Goal: Task Accomplishment & Management: Complete application form

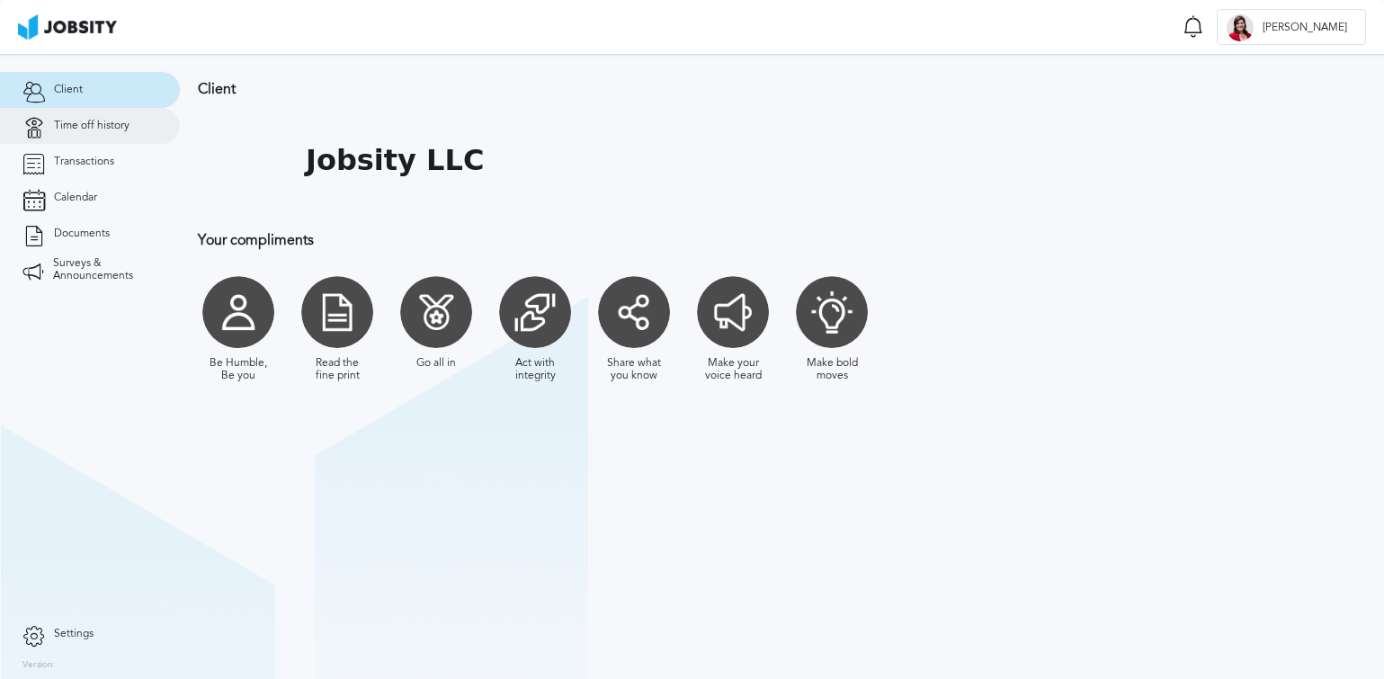
click at [102, 117] on link "Time off history" at bounding box center [90, 126] width 180 height 36
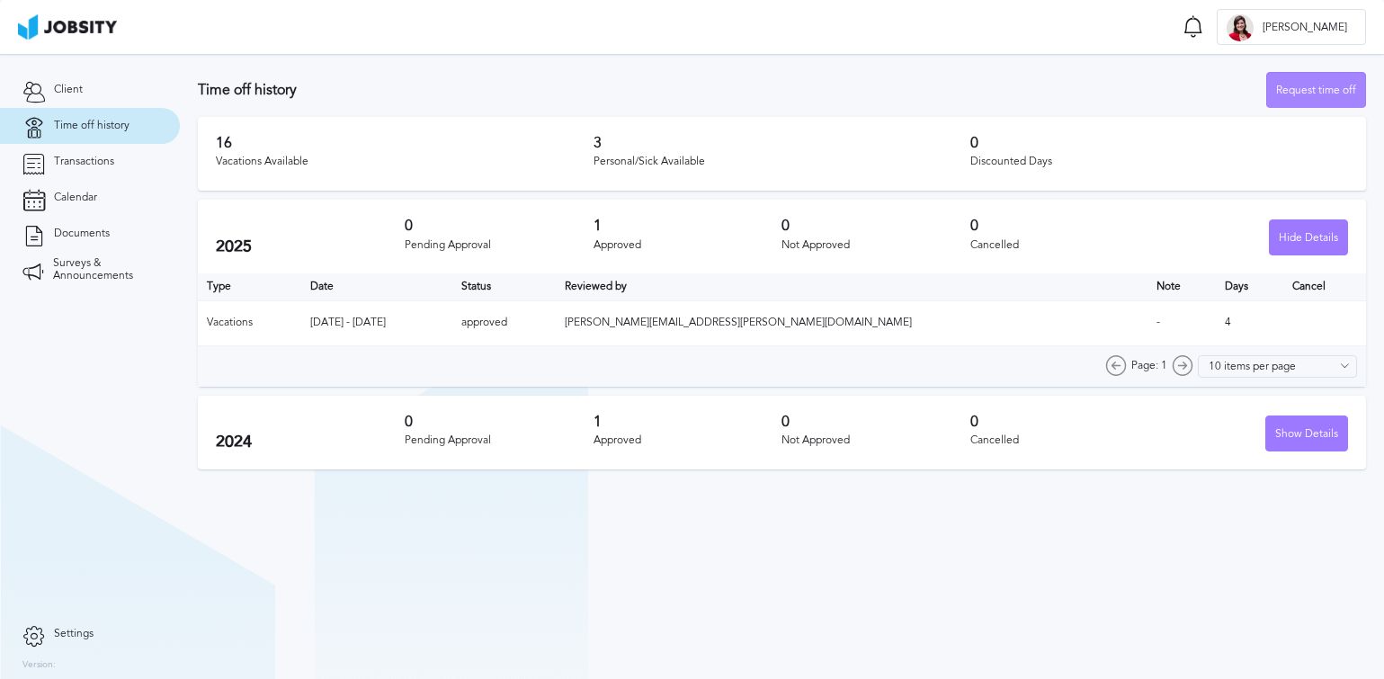
click at [1320, 93] on div "Request time off" at bounding box center [1316, 91] width 98 height 36
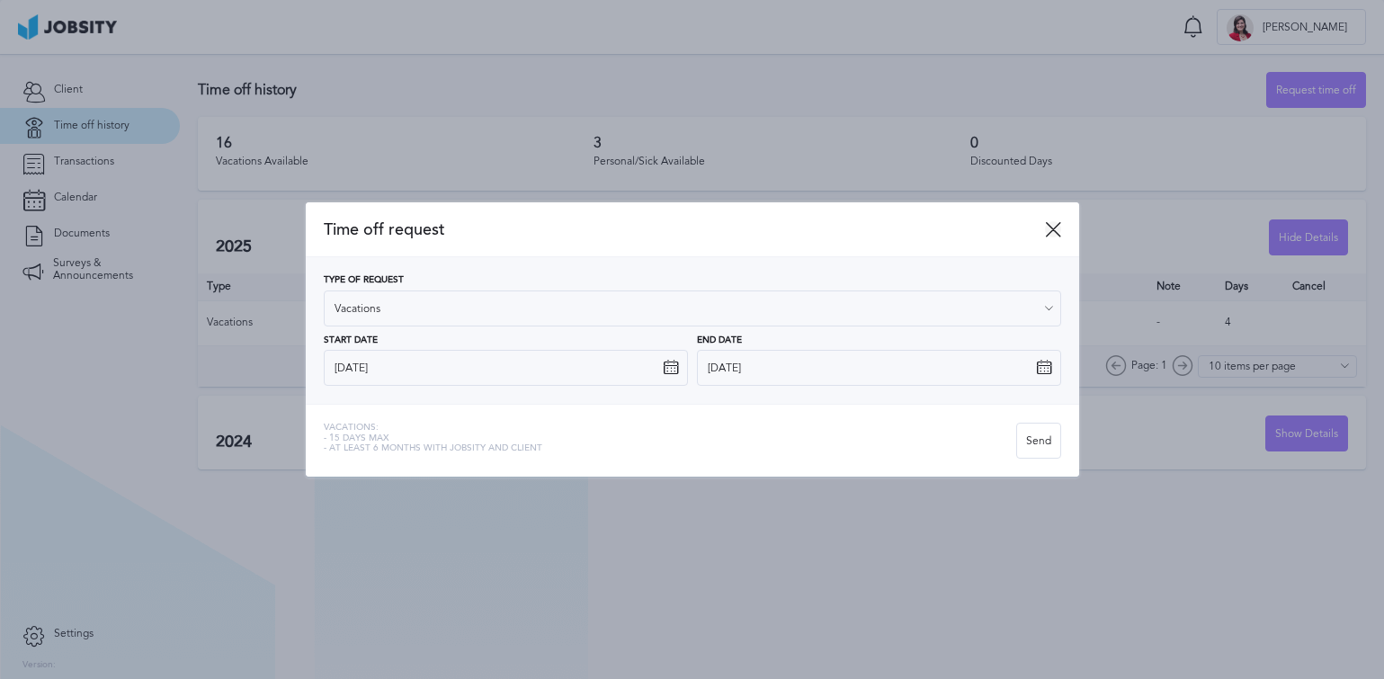
click at [1060, 227] on icon at bounding box center [1053, 229] width 16 height 16
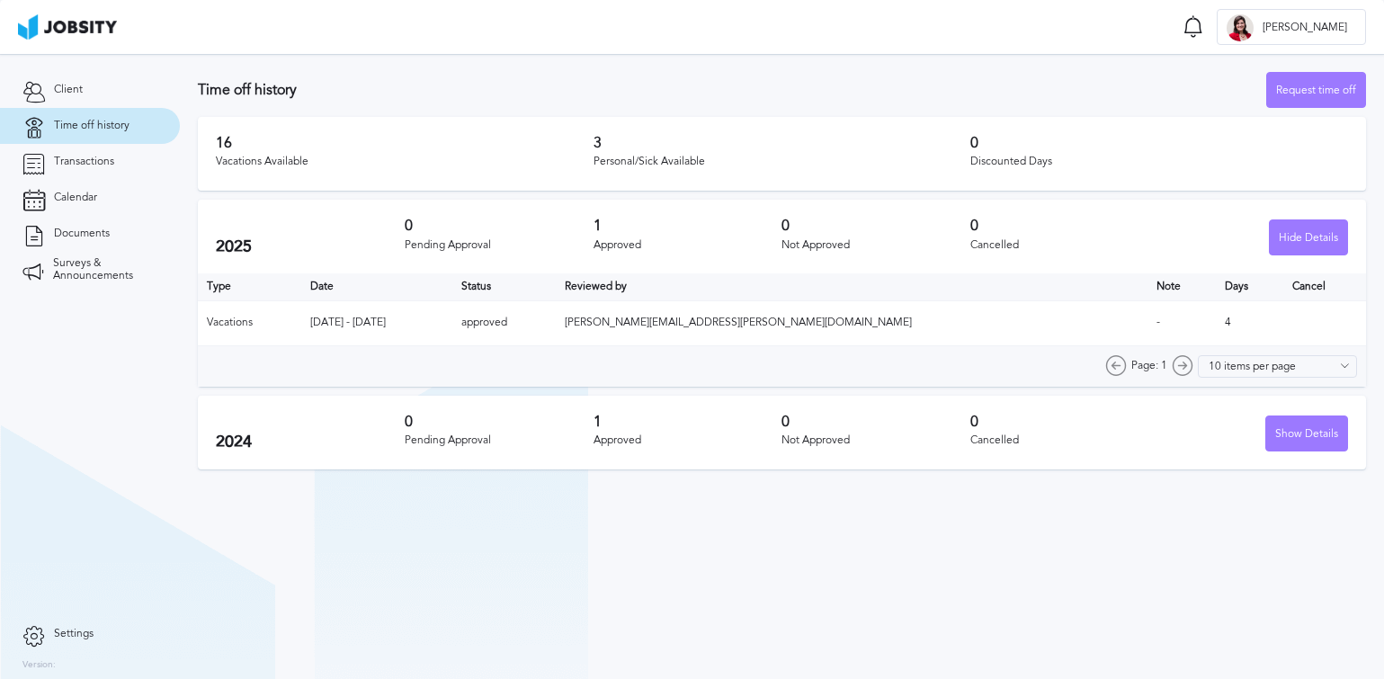
click at [836, 68] on section "Time off history Request time off 16 Vacations Available 3 Personal/Sick Availa…" at bounding box center [782, 266] width 1204 height 424
click at [1326, 75] on div "Request time off" at bounding box center [1316, 91] width 98 height 36
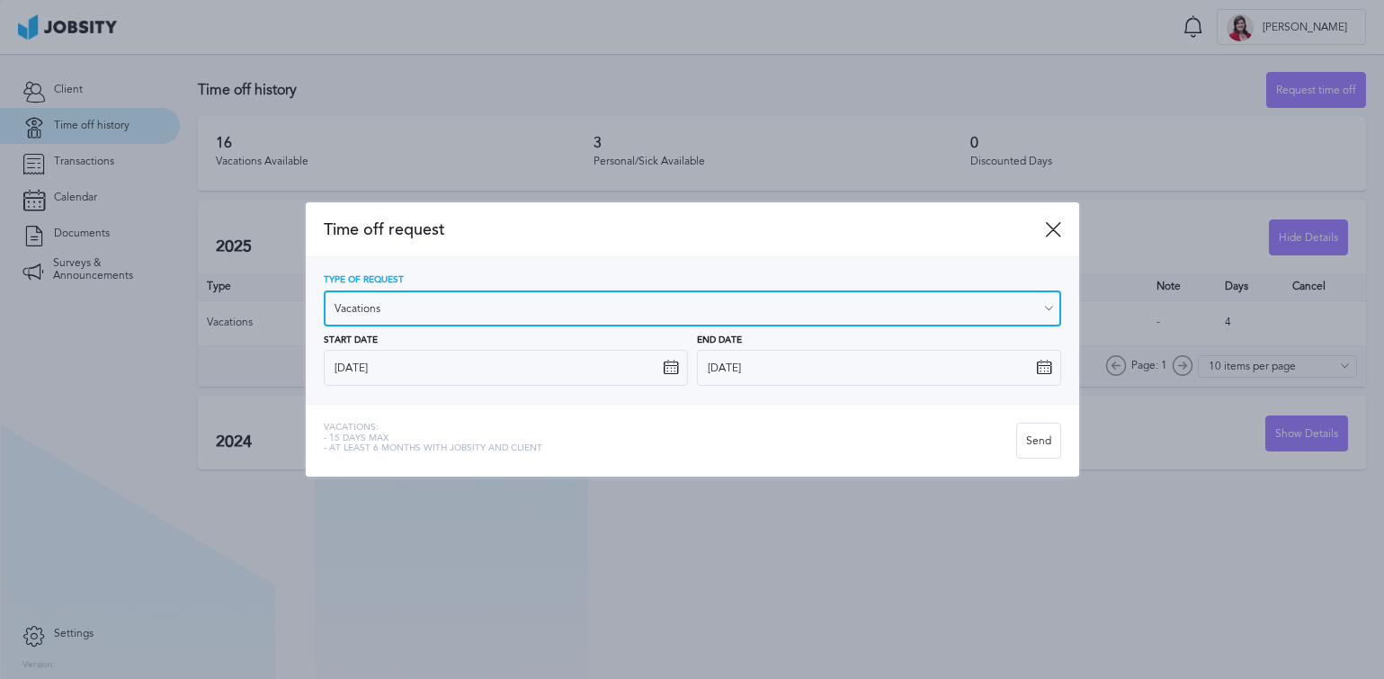
click at [454, 302] on input "Vacations" at bounding box center [692, 308] width 737 height 36
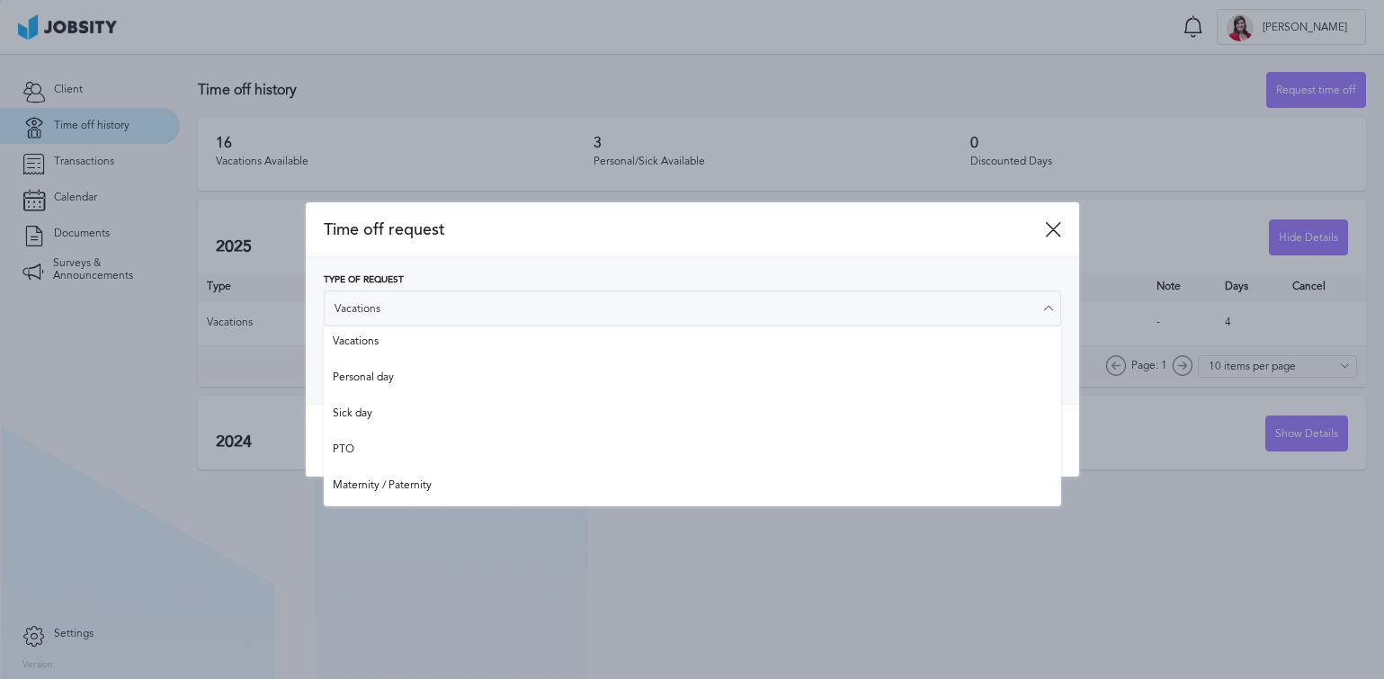
click at [515, 250] on div "Time off request" at bounding box center [692, 230] width 773 height 56
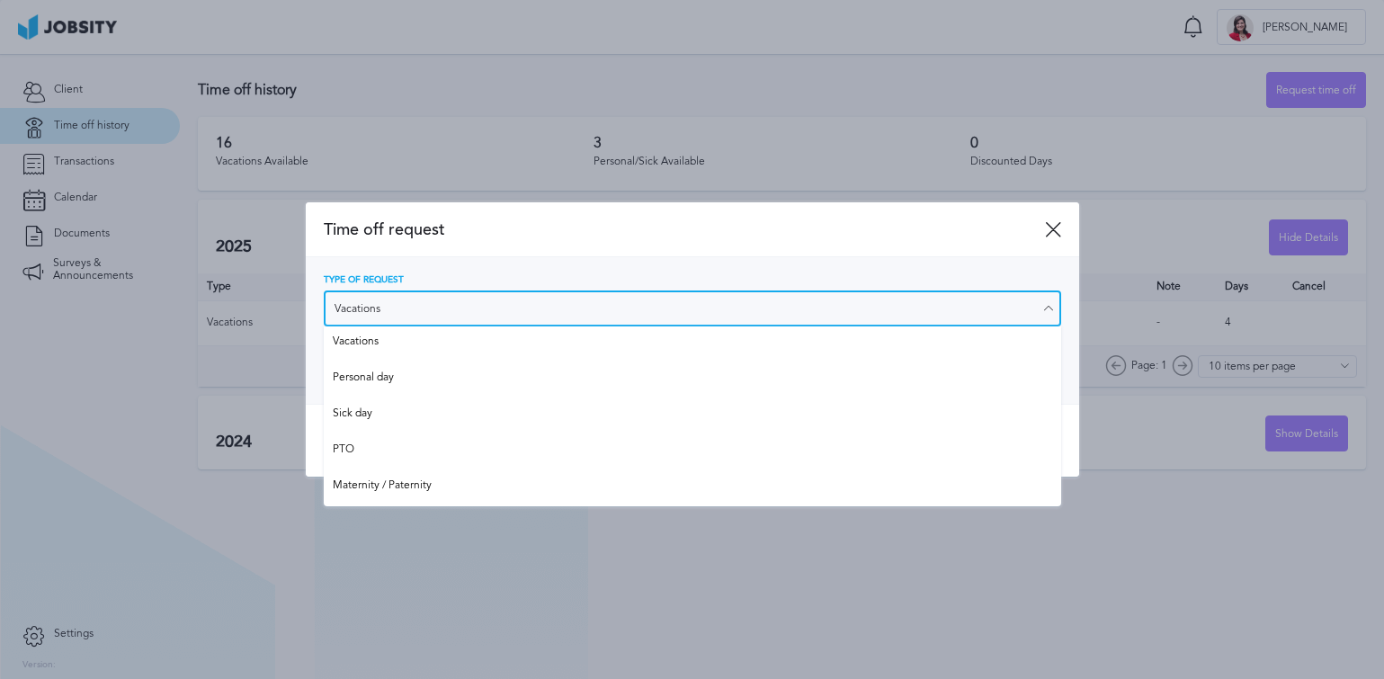
click at [559, 318] on input "Vacations" at bounding box center [692, 308] width 737 height 36
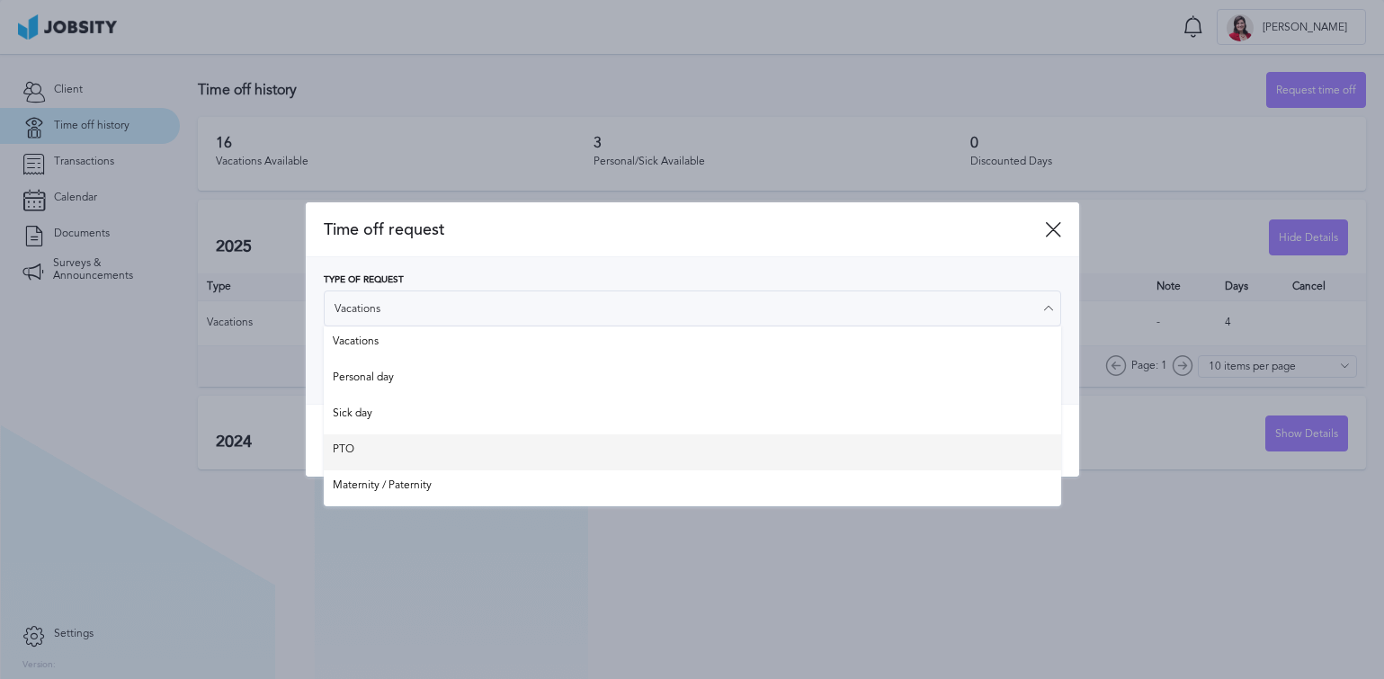
type input "PTO"
click at [475, 446] on div "Time off request Type of Request PTO Vacations Personal day Sick day PTO Matern…" at bounding box center [692, 339] width 773 height 275
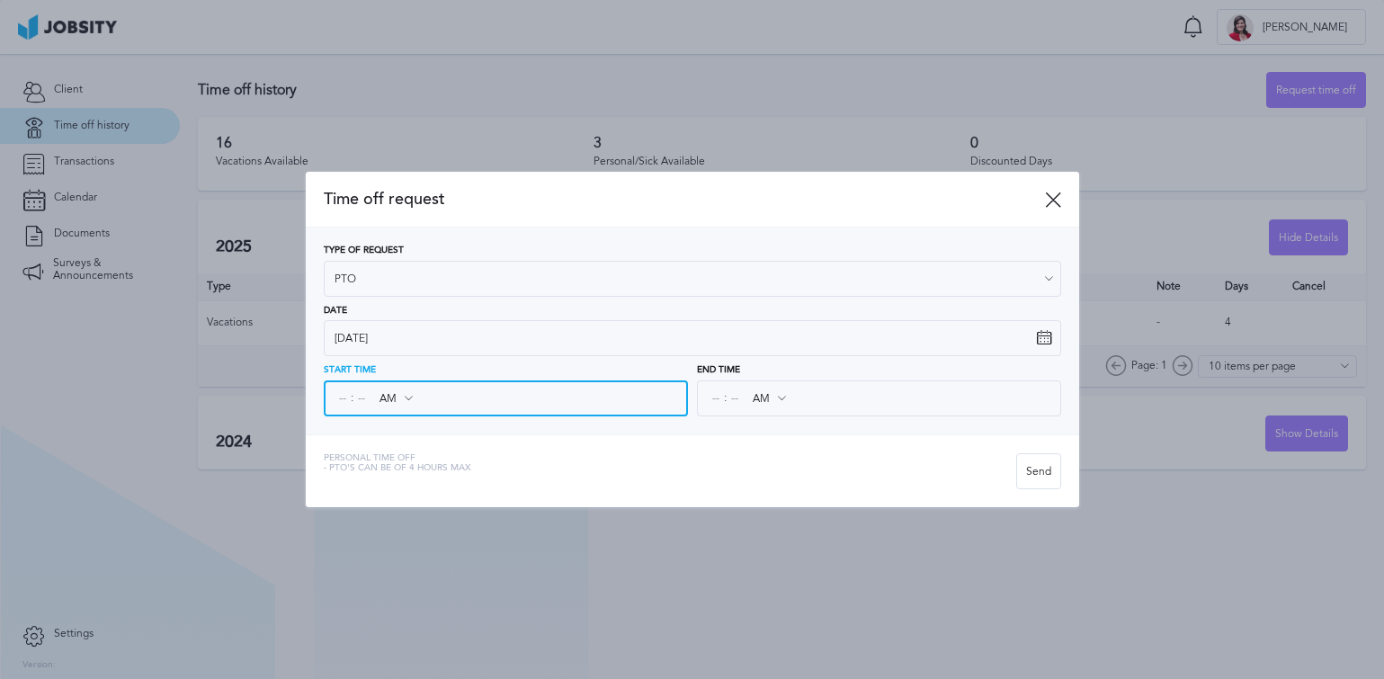
click at [345, 398] on input at bounding box center [342, 398] width 16 height 32
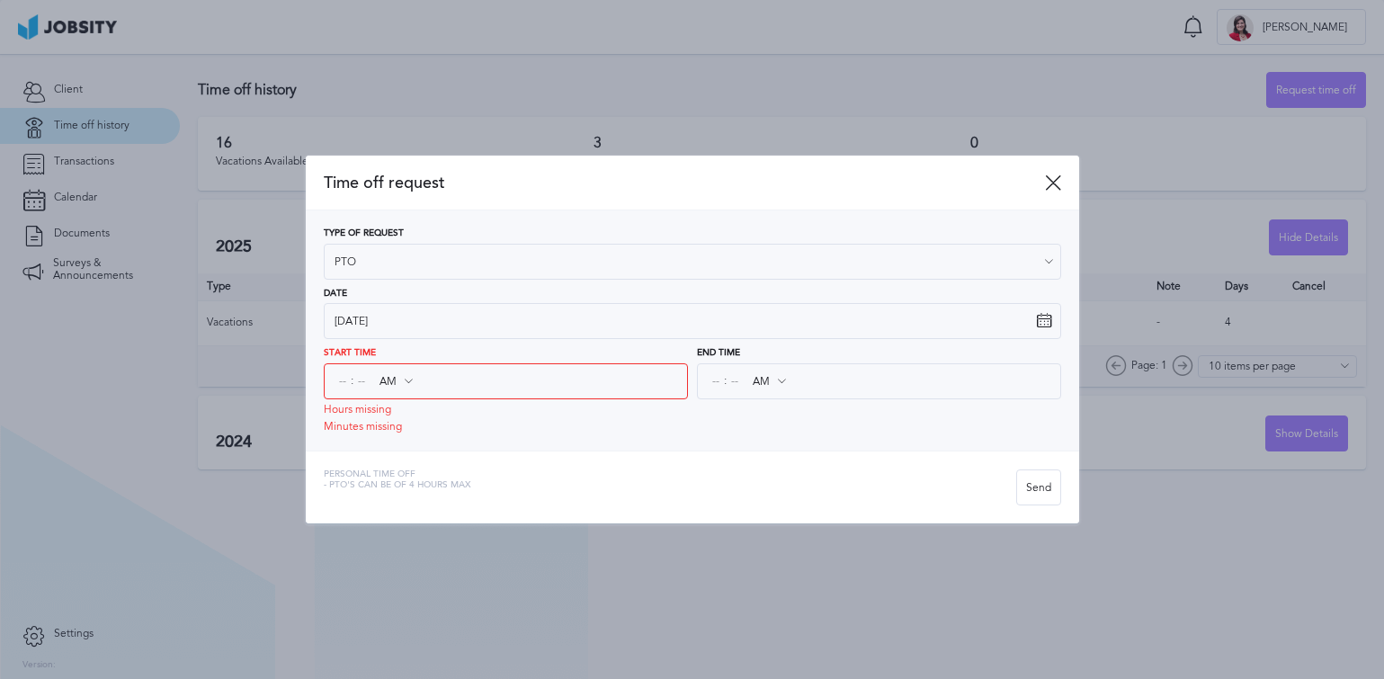
click at [410, 392] on div "AM AM PM" at bounding box center [395, 381] width 52 height 32
click at [405, 383] on icon at bounding box center [408, 381] width 16 height 16
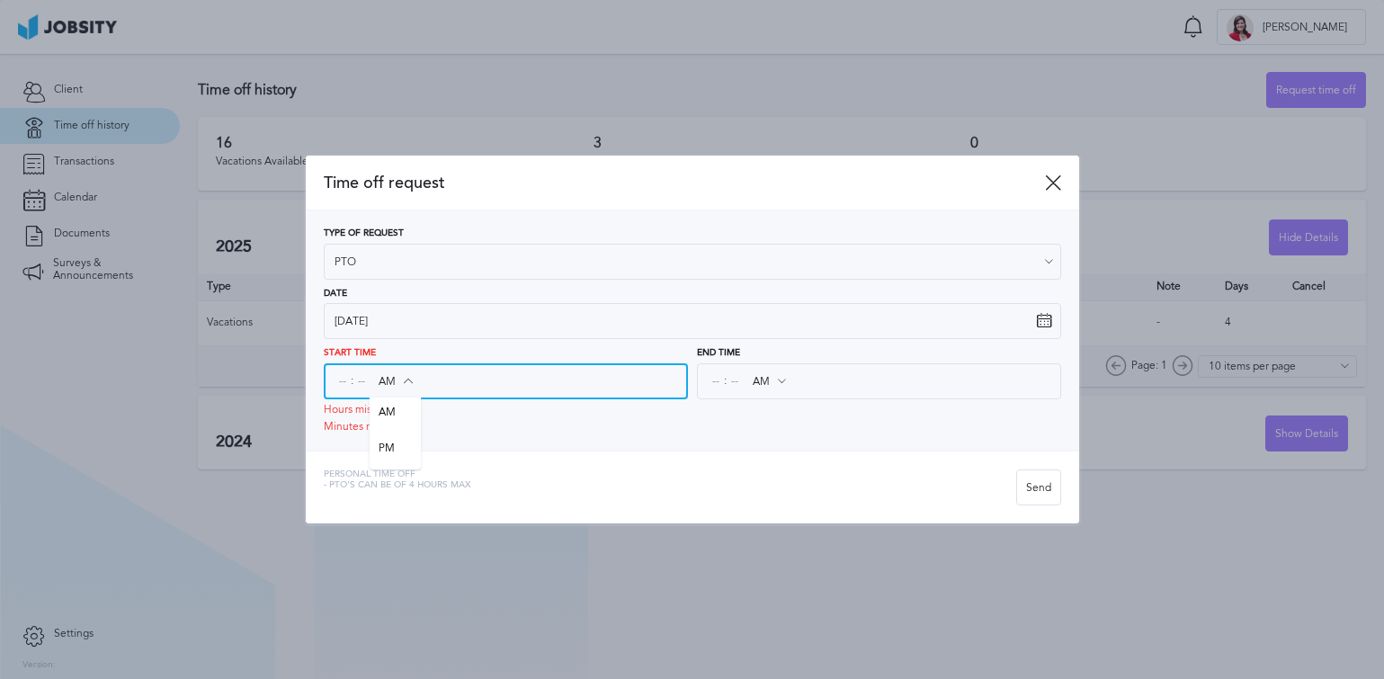
click at [391, 378] on input "AM" at bounding box center [395, 381] width 52 height 32
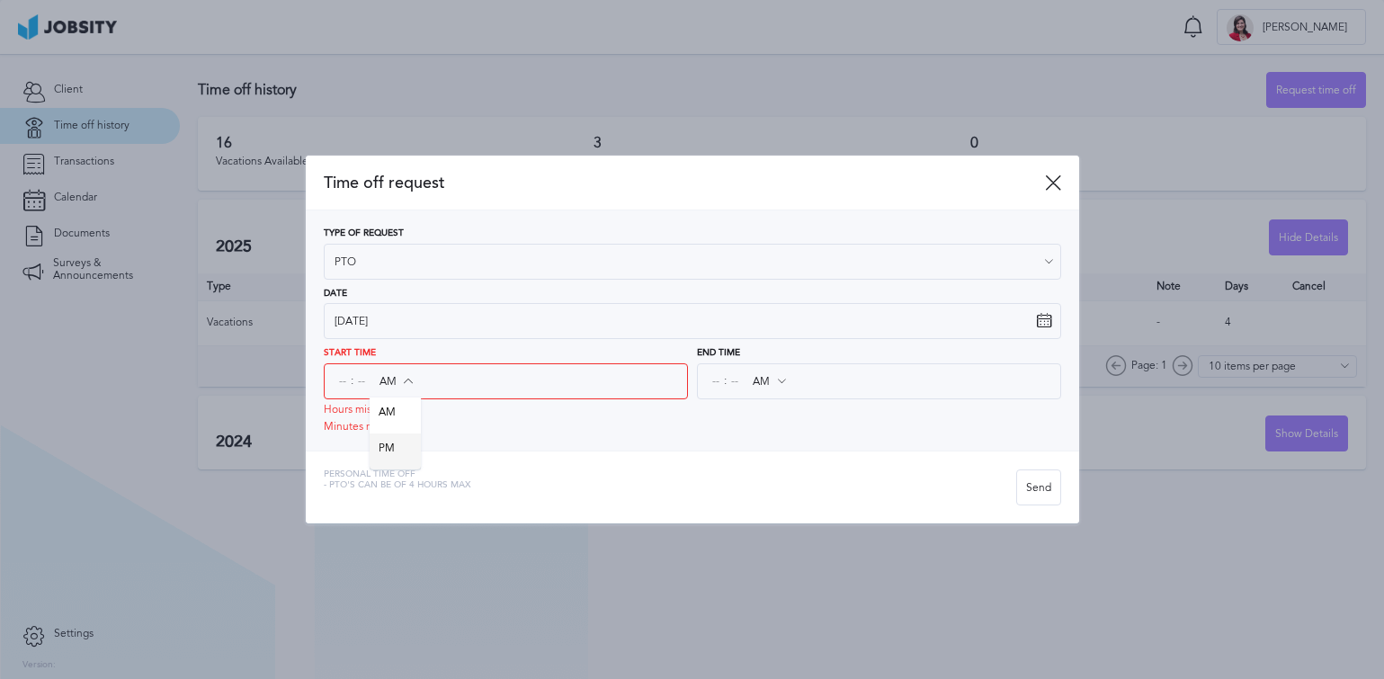
type input "PM"
click at [391, 440] on div "Type of Request PTO Vacations Personal day Sick day PTO Maternity / Paternity D…" at bounding box center [692, 330] width 773 height 240
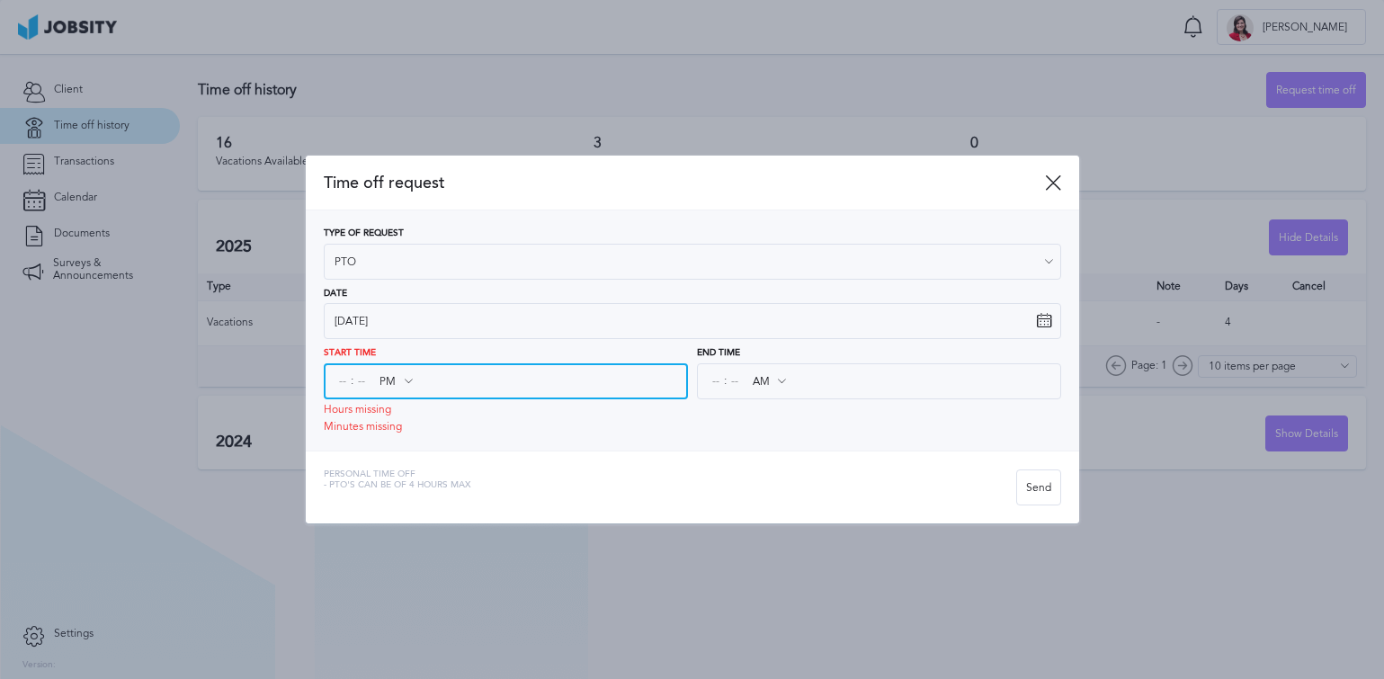
click at [345, 377] on input at bounding box center [342, 381] width 16 height 32
type input "12"
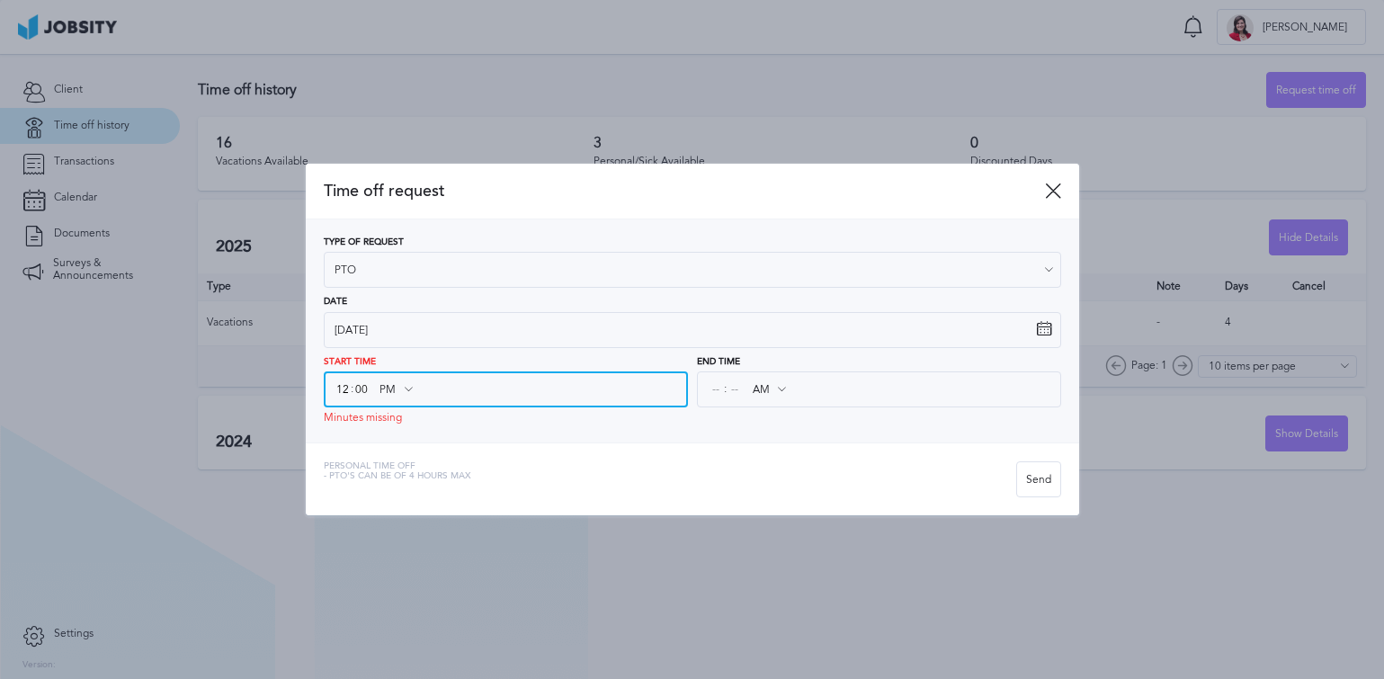
type input "00"
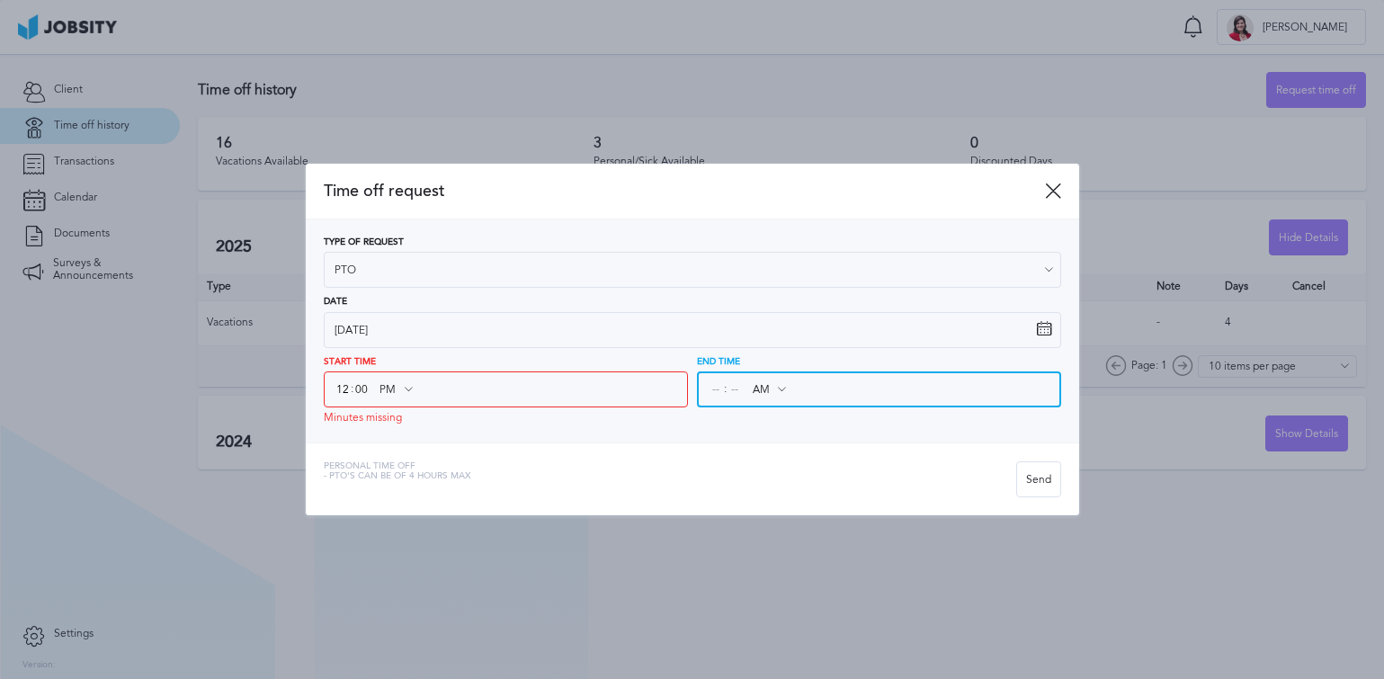
click at [707, 385] on input at bounding box center [715, 389] width 16 height 32
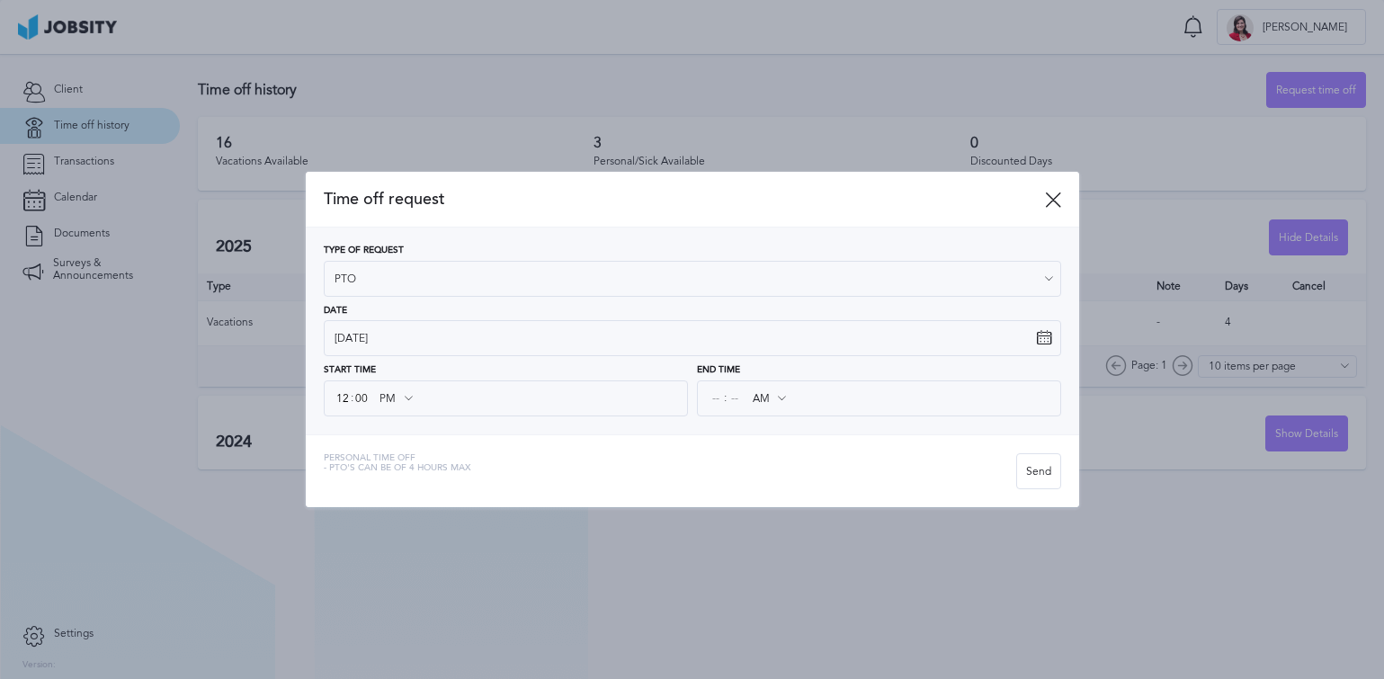
click at [779, 396] on div "AM AM PM" at bounding box center [769, 398] width 52 height 32
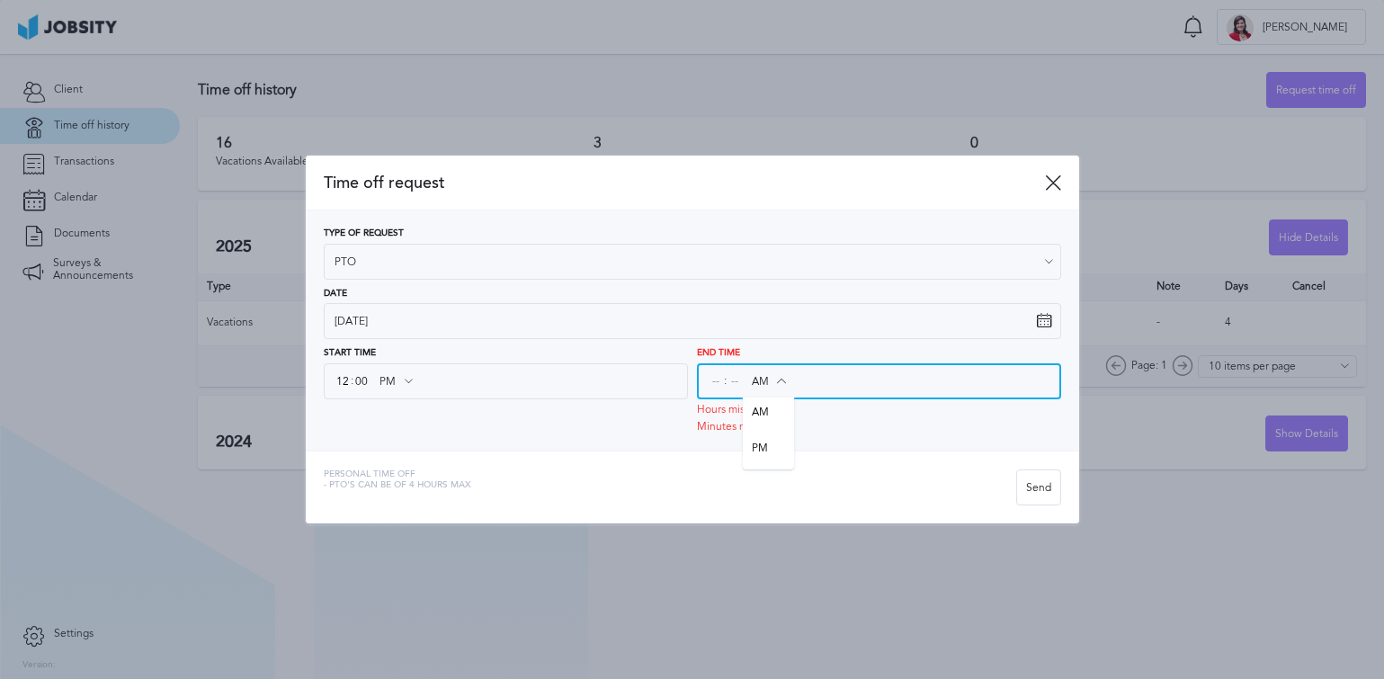
click at [767, 375] on input "AM" at bounding box center [769, 381] width 52 height 32
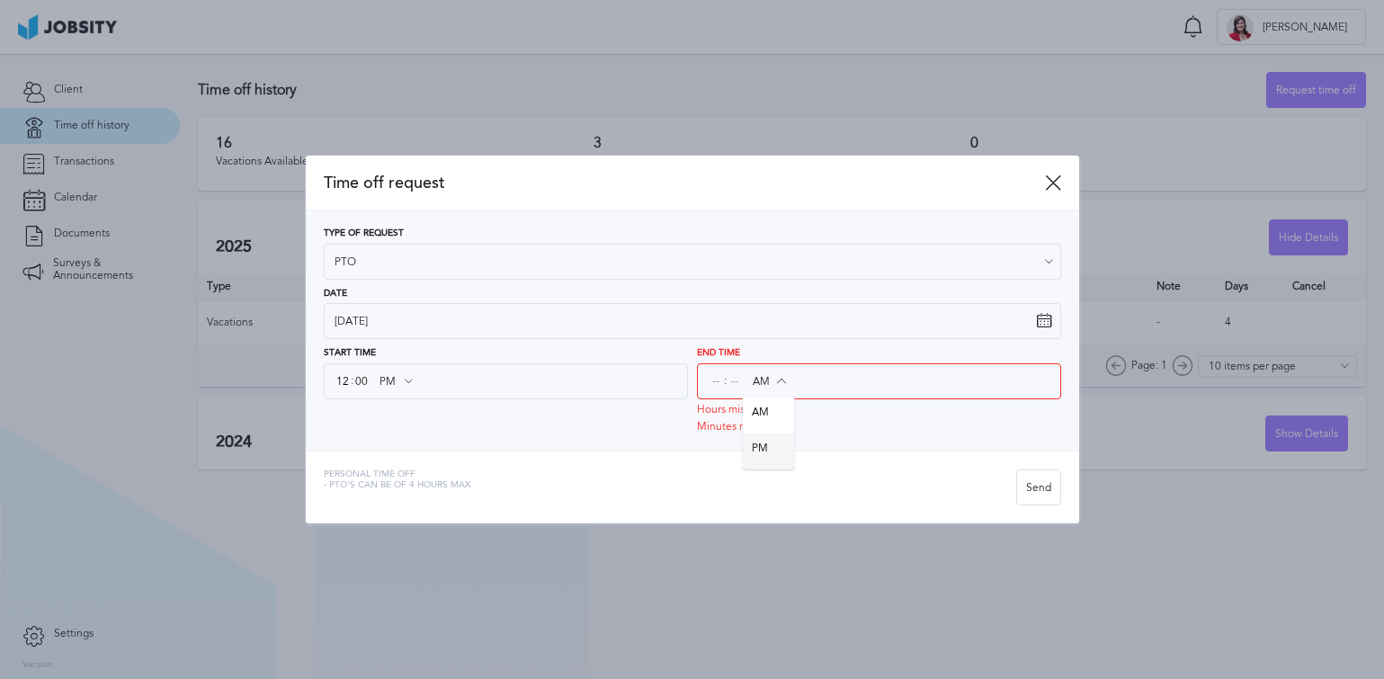
type input "PM"
click at [766, 444] on div "Type of Request PTO Vacations Personal day Sick day PTO Maternity / Paternity D…" at bounding box center [692, 330] width 773 height 240
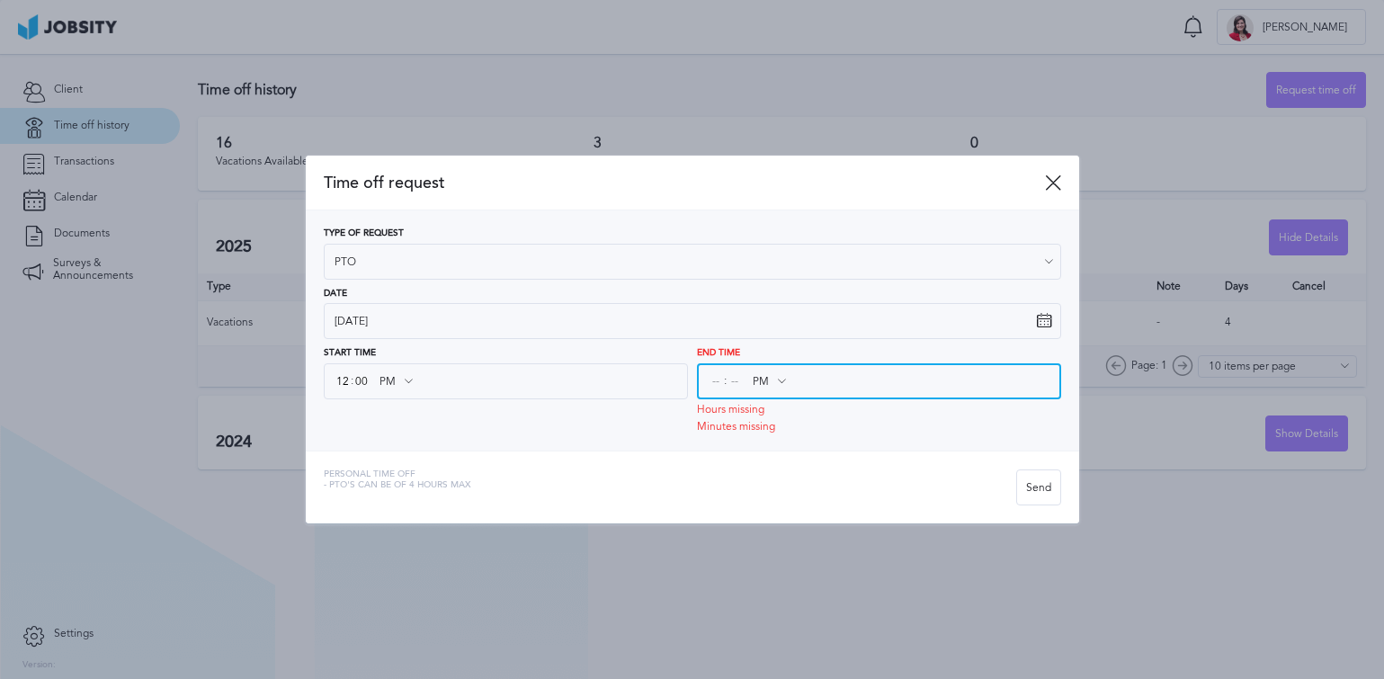
click at [714, 381] on input at bounding box center [715, 381] width 16 height 32
type input "04"
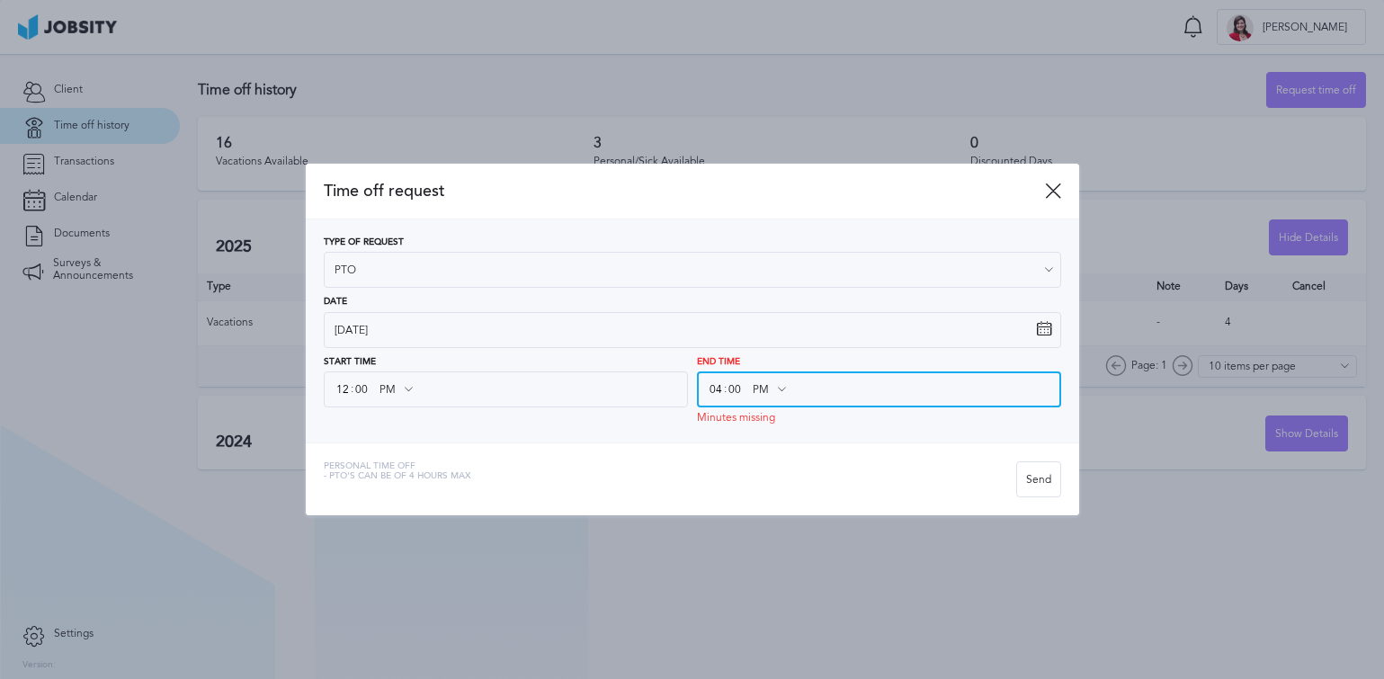
type input "00"
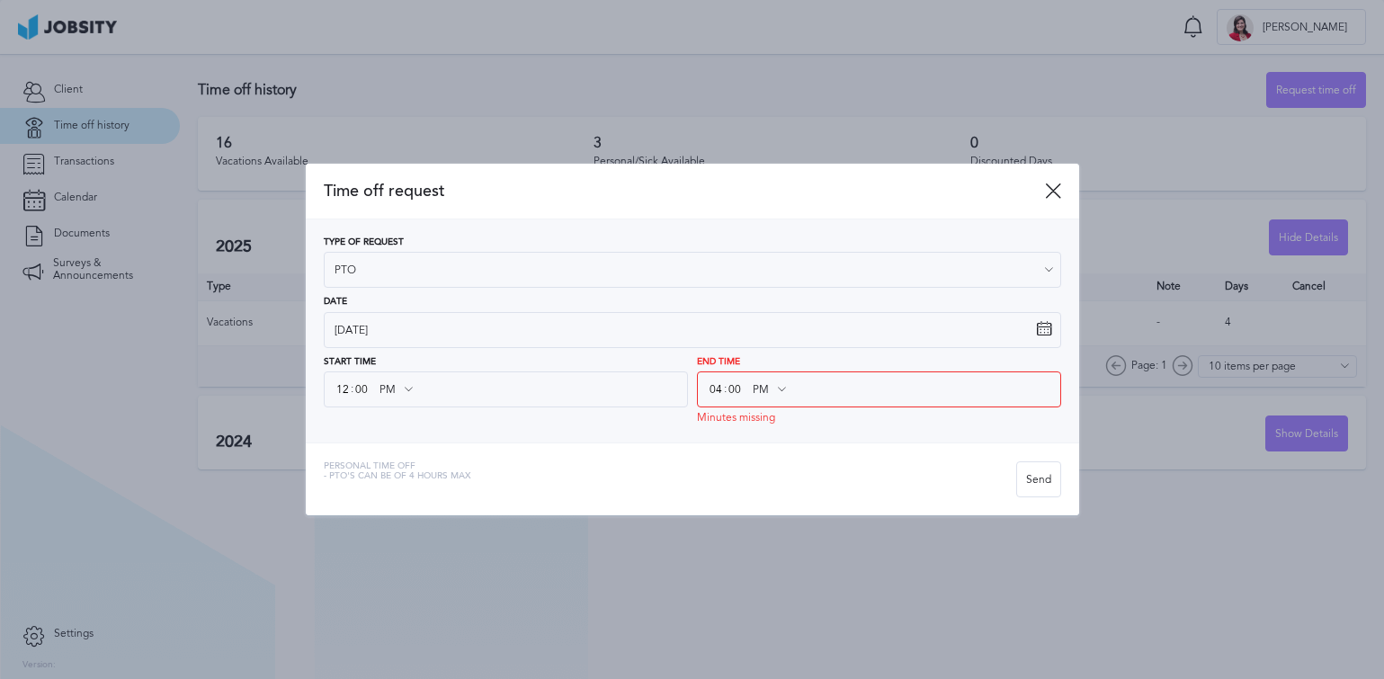
click at [846, 432] on div "Type of Request PTO Vacations Personal day Sick day PTO Maternity / Paternity D…" at bounding box center [692, 330] width 773 height 223
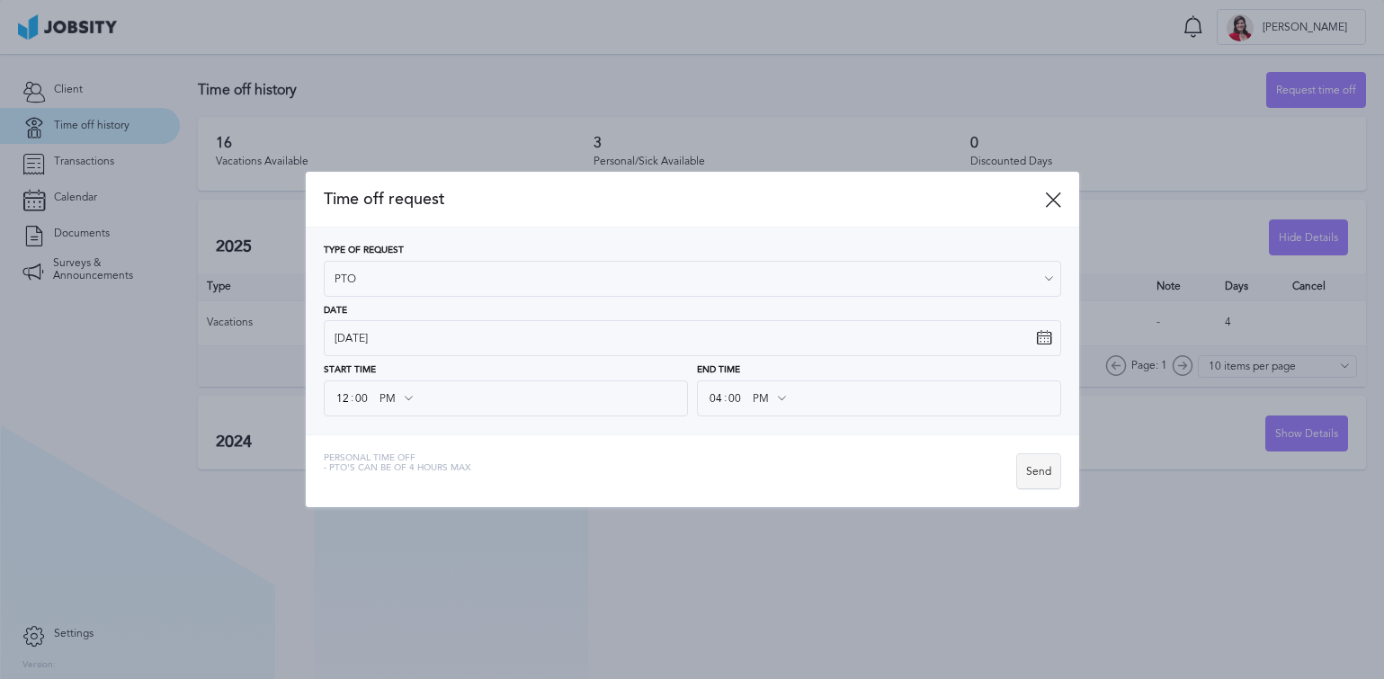
click at [1027, 471] on div "Send" at bounding box center [1038, 472] width 43 height 36
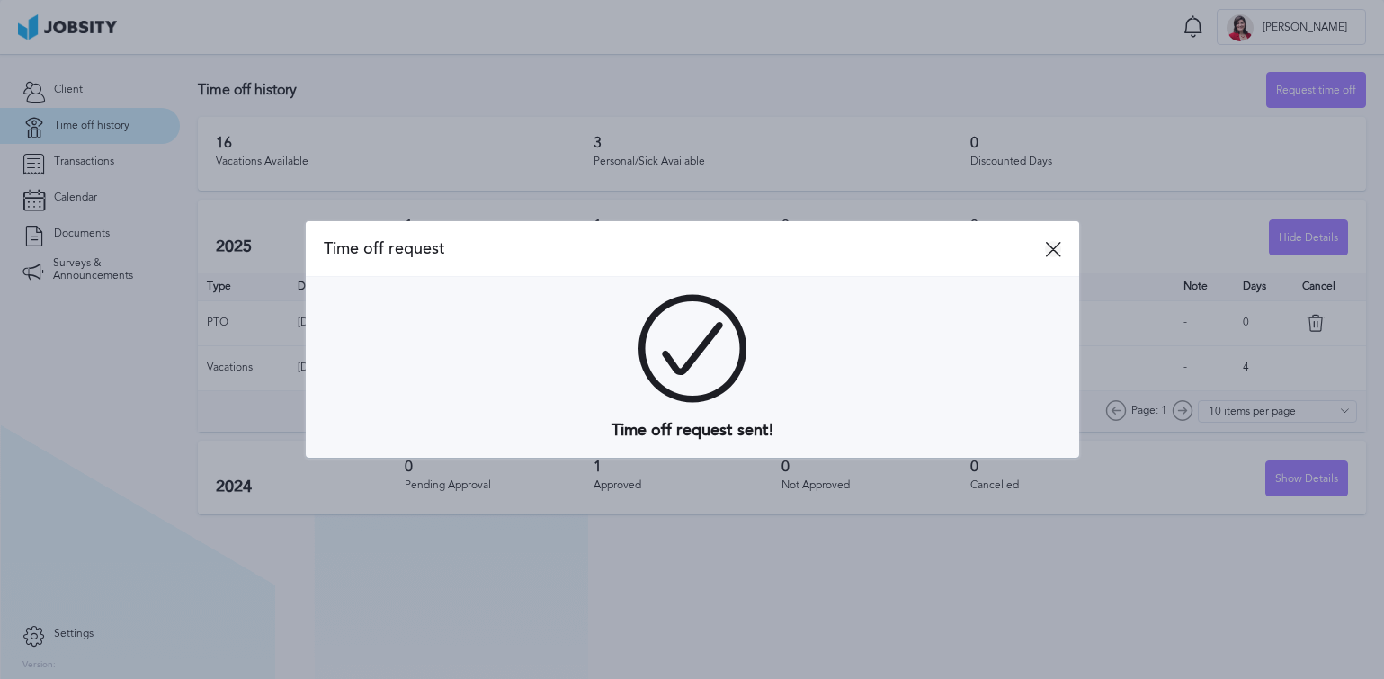
click at [1054, 248] on icon at bounding box center [1053, 249] width 16 height 16
